Goal: Download file/media

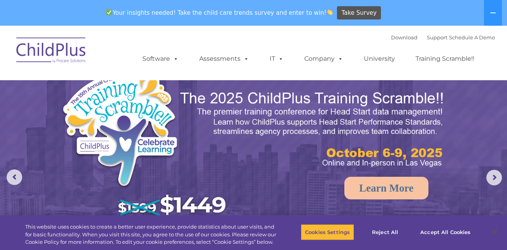
select select "MEDIUM"
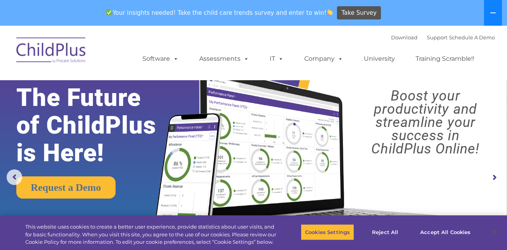
click at [495, 9] on button at bounding box center [493, 13] width 18 height 26
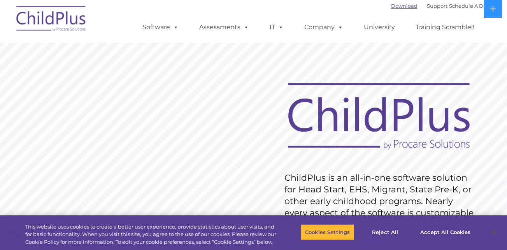
click at [394, 7] on link "Download" at bounding box center [404, 6] width 26 height 6
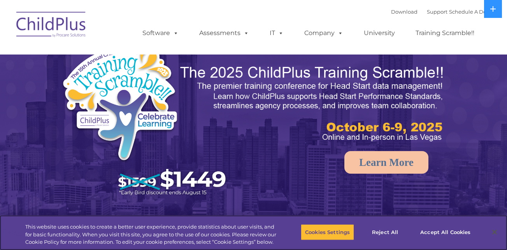
select select "MEDIUM"
